Goal: Information Seeking & Learning: Learn about a topic

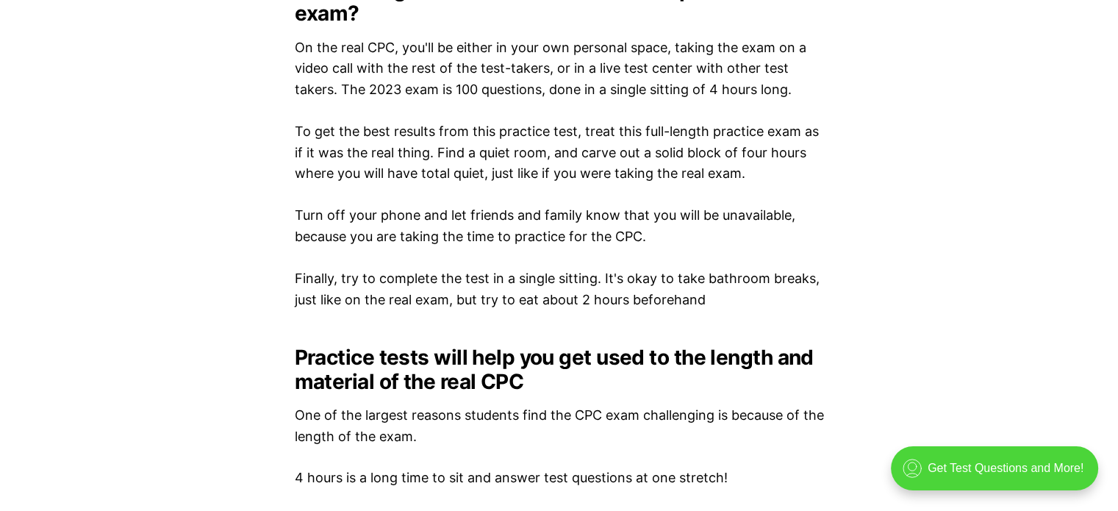
scroll to position [2246, 0]
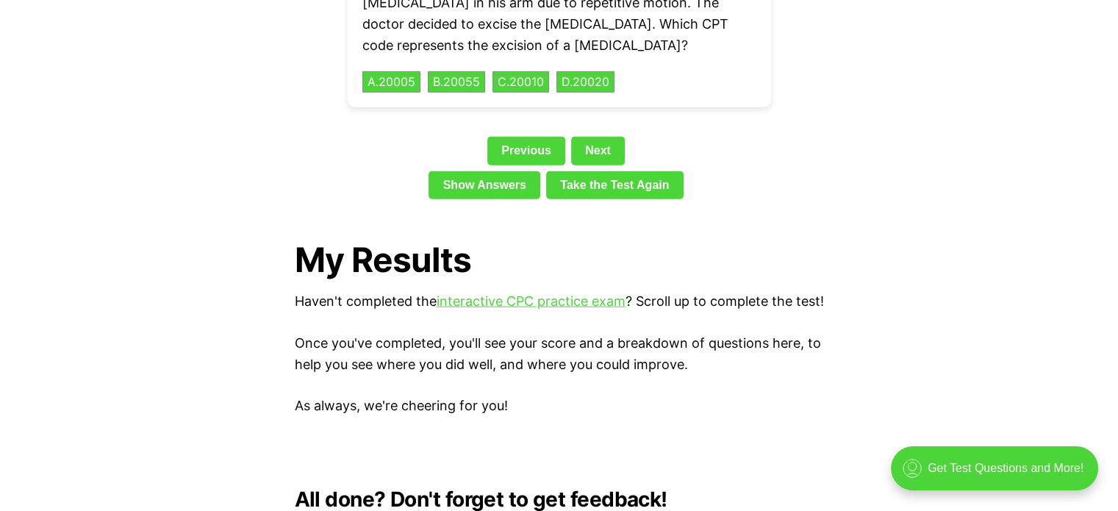
scroll to position [3473, 0]
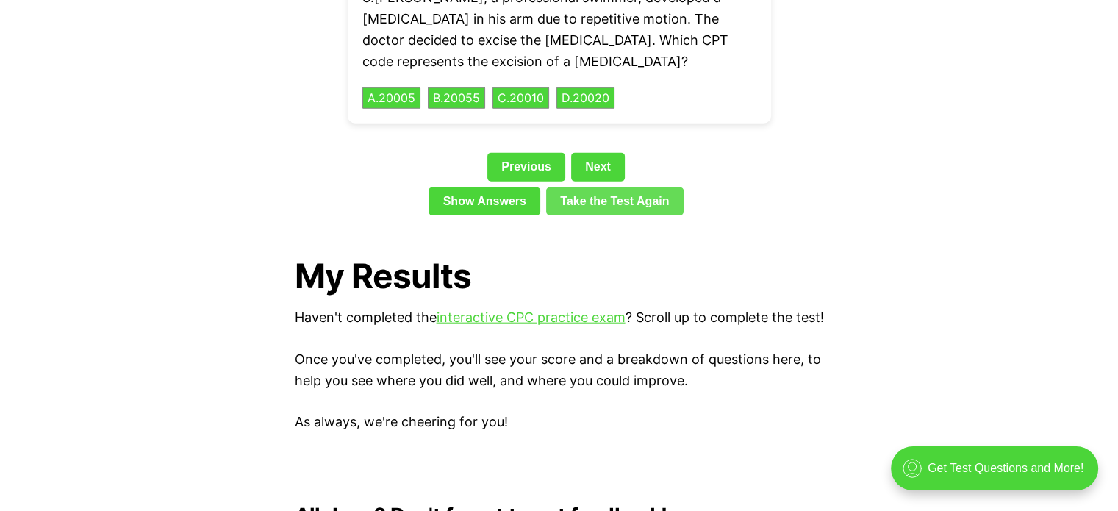
click at [637, 187] on link "Take the Test Again" at bounding box center [614, 201] width 137 height 28
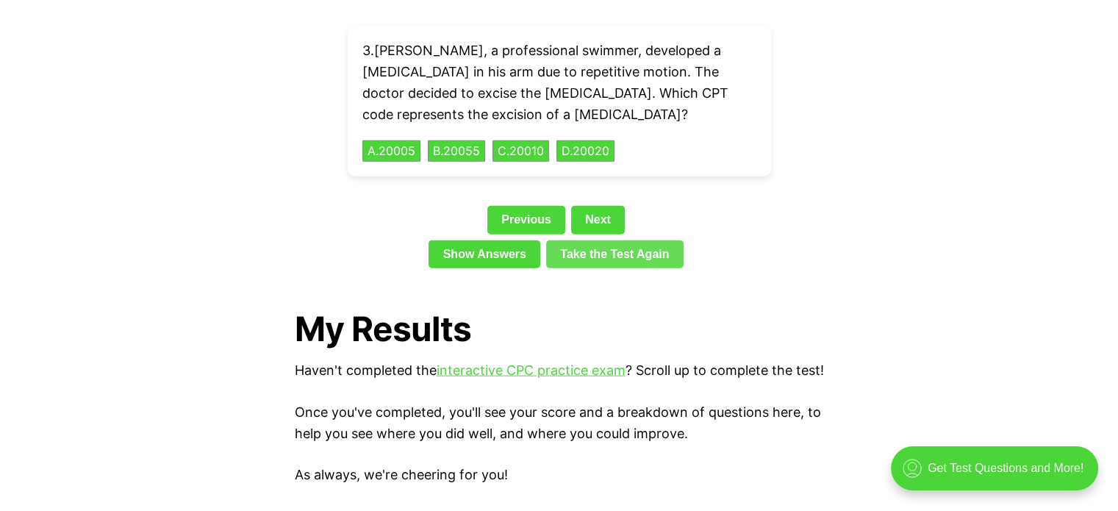
scroll to position [3424, 0]
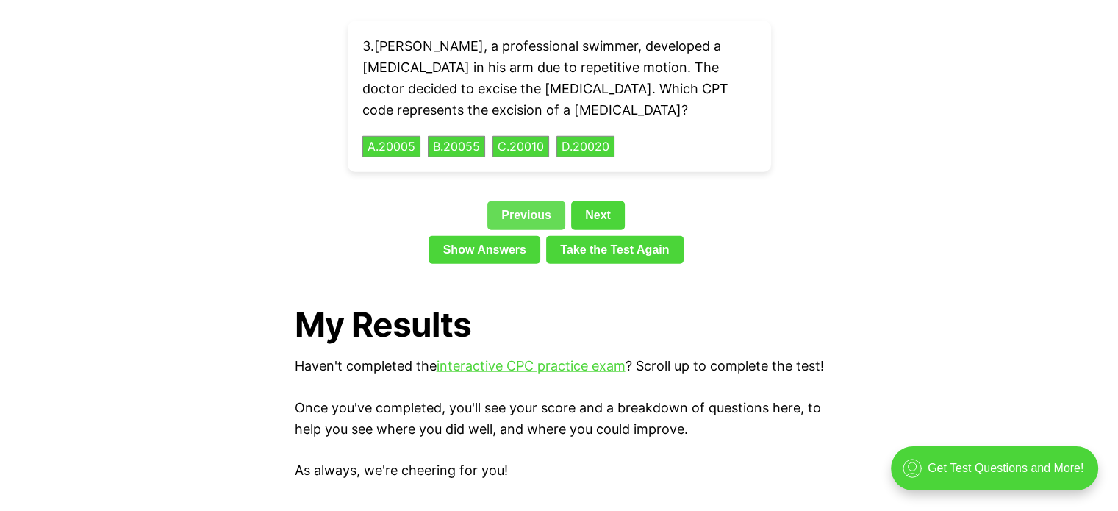
click at [512, 201] on link "Previous" at bounding box center [526, 215] width 78 height 28
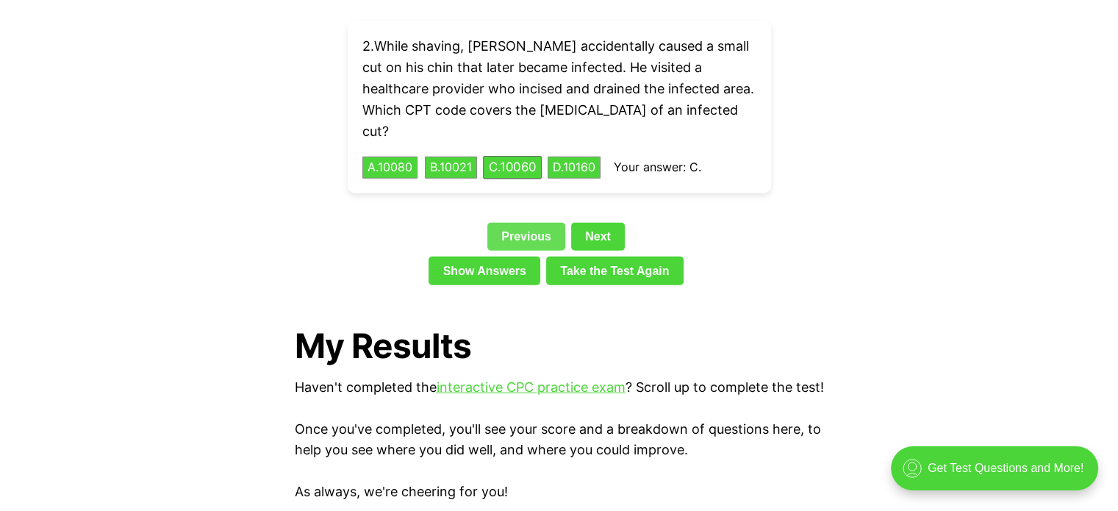
click at [512, 223] on link "Previous" at bounding box center [526, 237] width 78 height 28
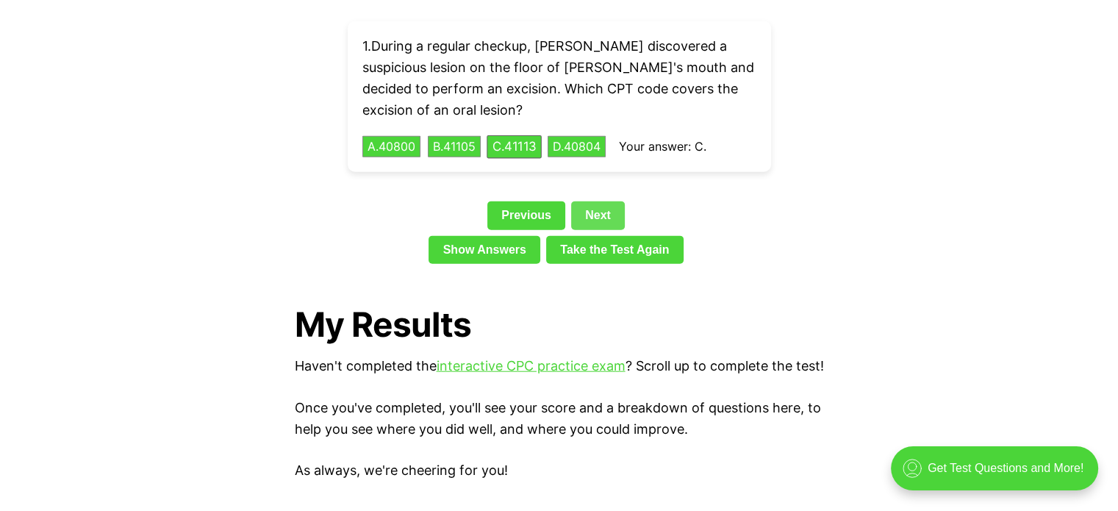
click at [597, 201] on link "Next" at bounding box center [598, 215] width 54 height 28
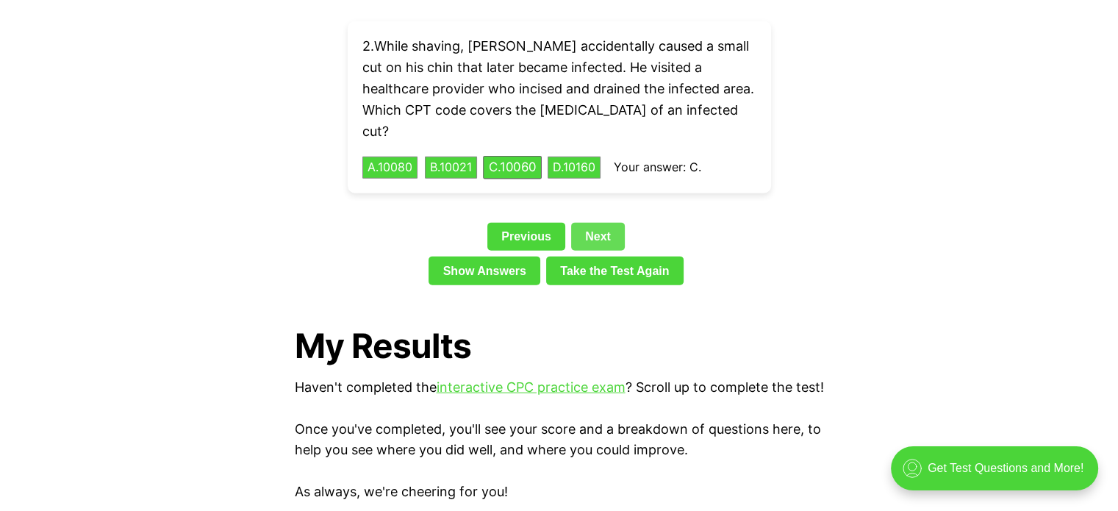
click at [597, 223] on link "Next" at bounding box center [598, 237] width 54 height 28
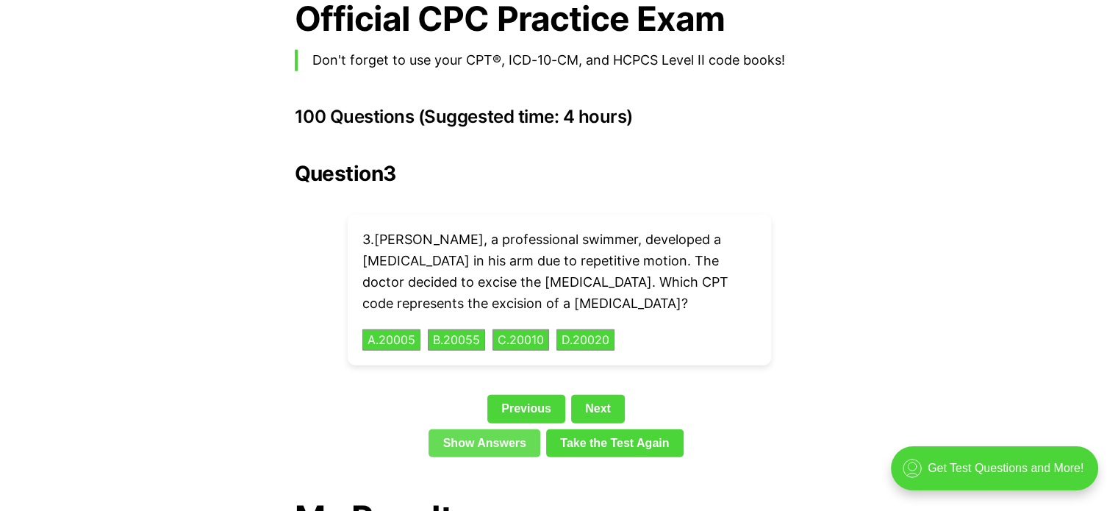
scroll to position [3230, 0]
